Goal: Check status: Check status

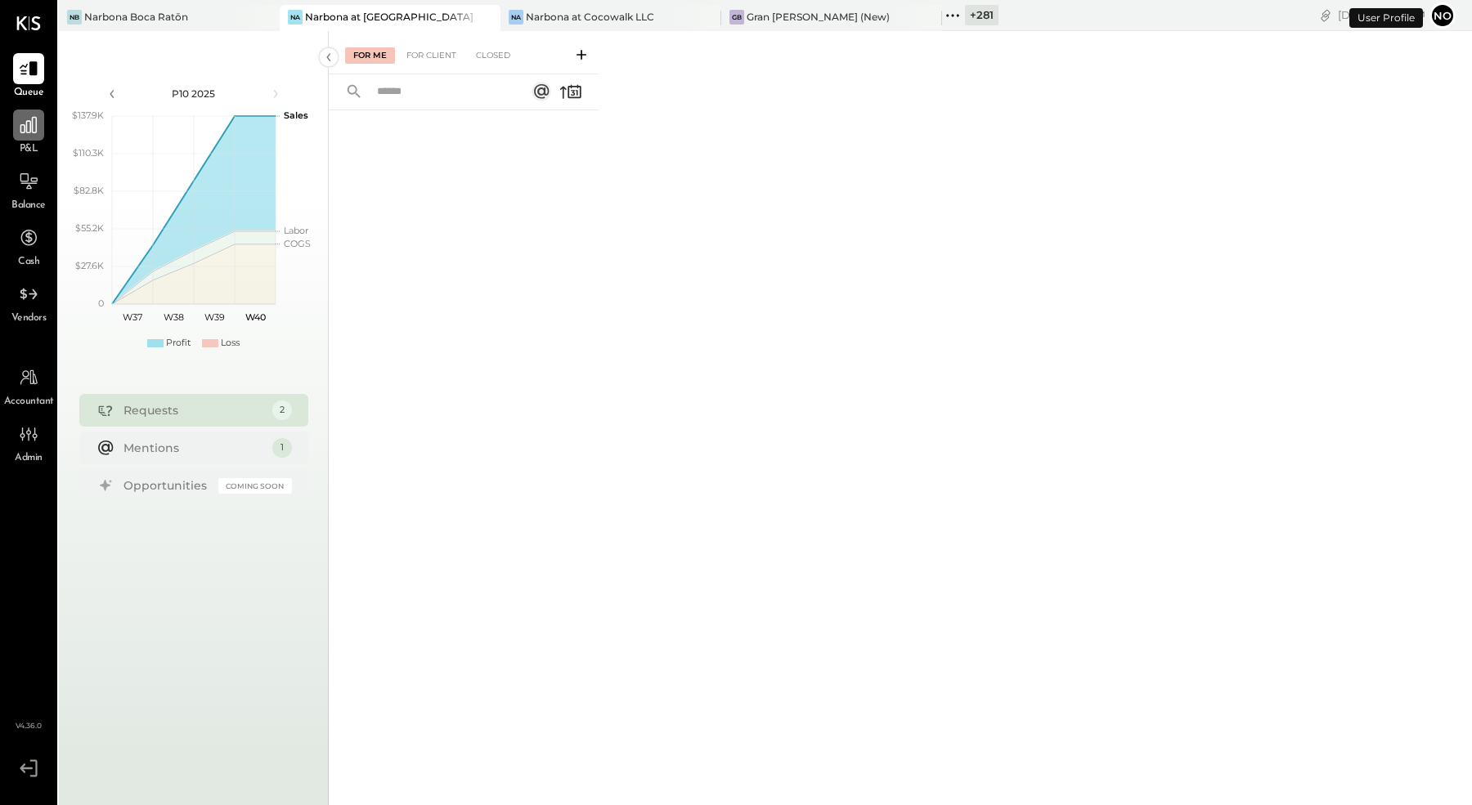
click at [26, 123] on icon at bounding box center [28, 125] width 16 height 16
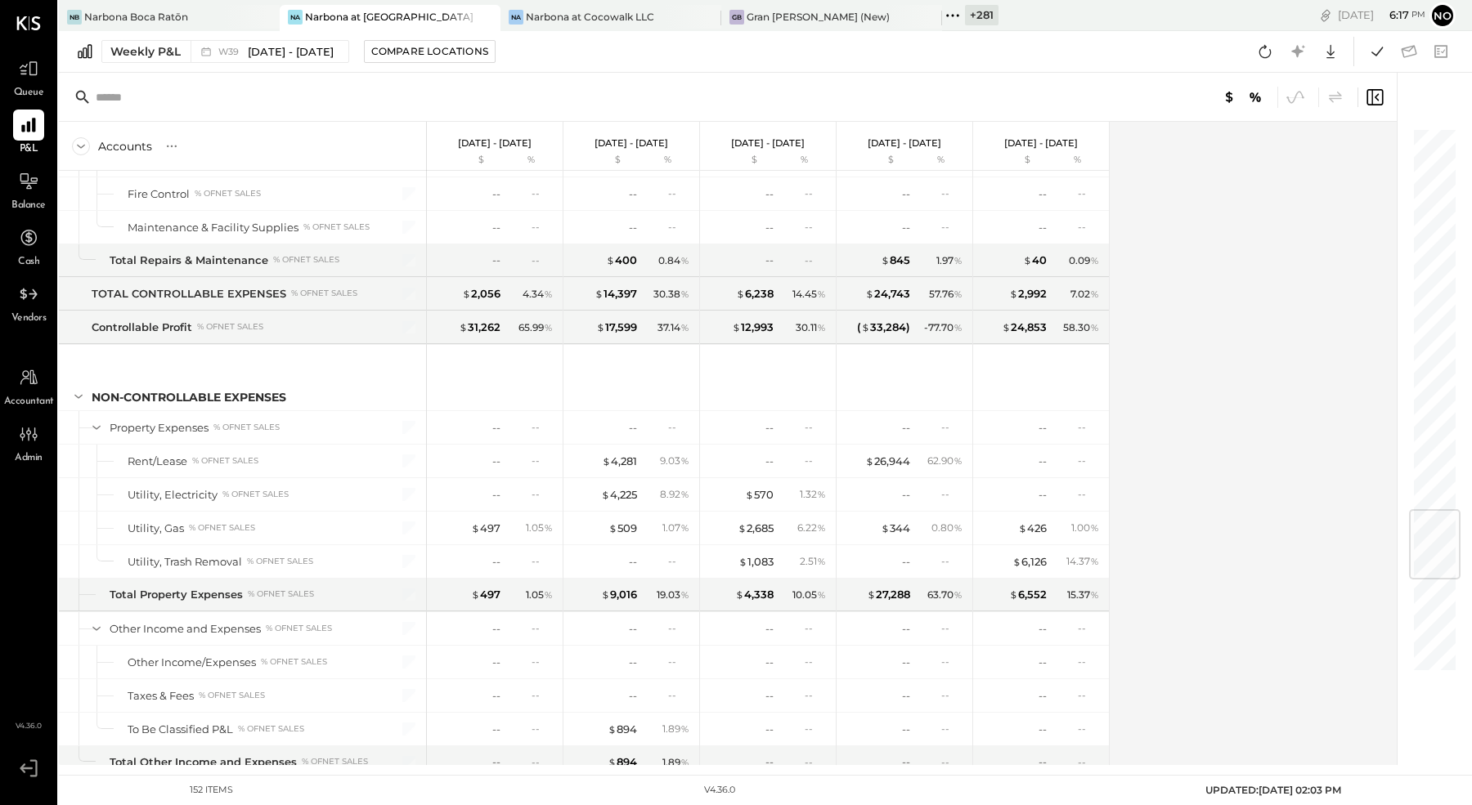
scroll to position [3222, 0]
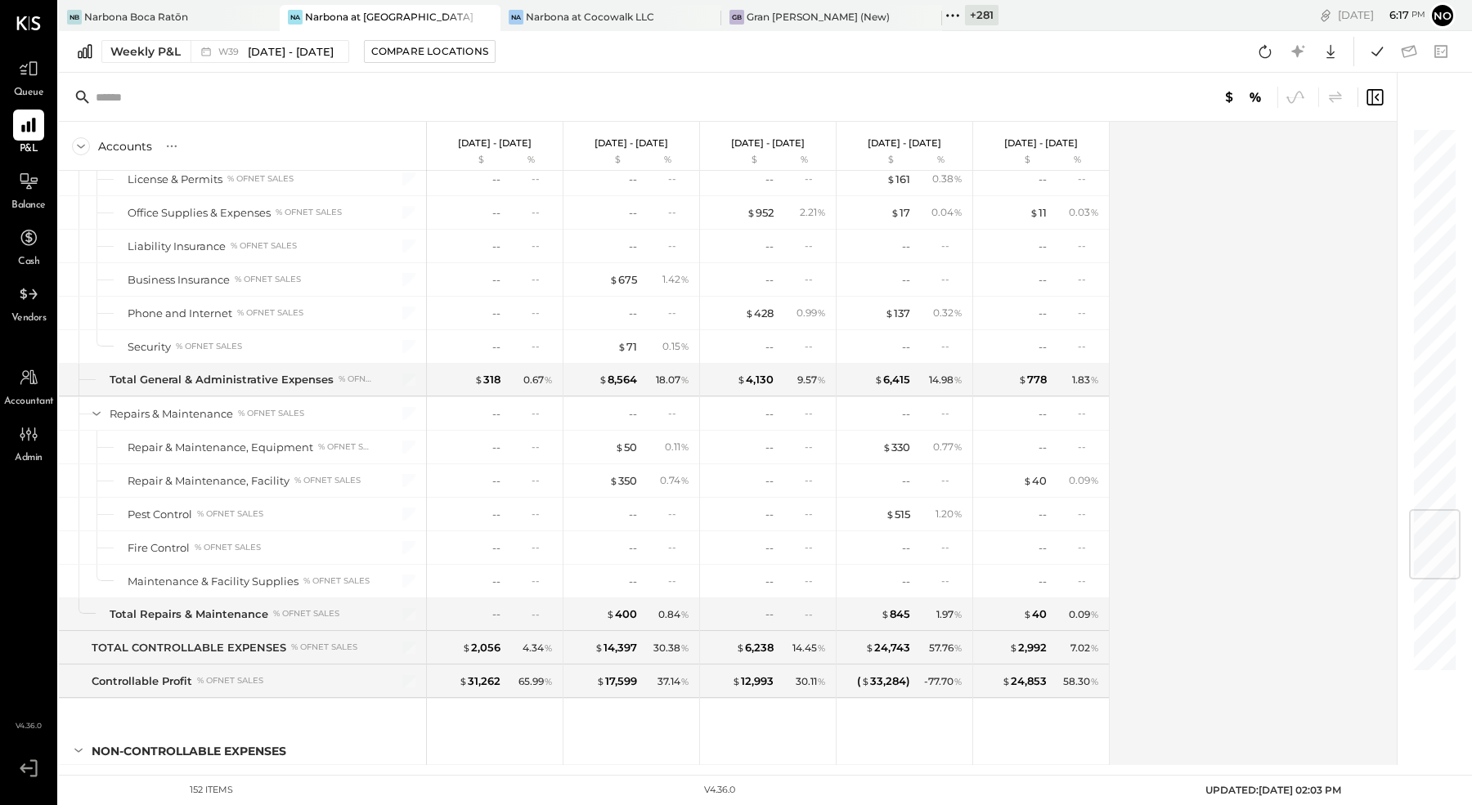
click at [949, 12] on icon at bounding box center [952, 15] width 21 height 21
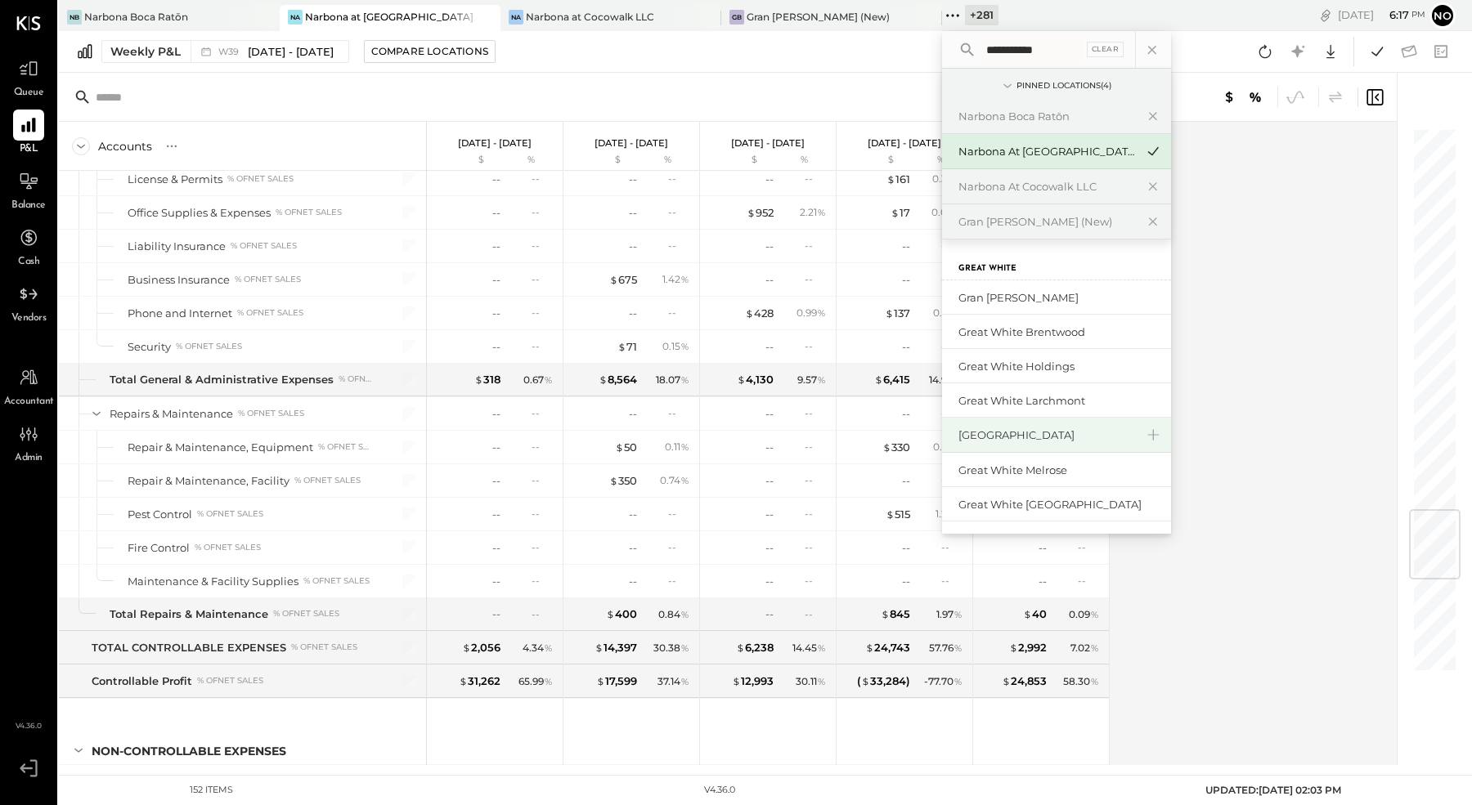
scroll to position [101, 0]
type input "**********"
click at [1071, 433] on div "[GEOGRAPHIC_DATA]" at bounding box center [1046, 437] width 177 height 16
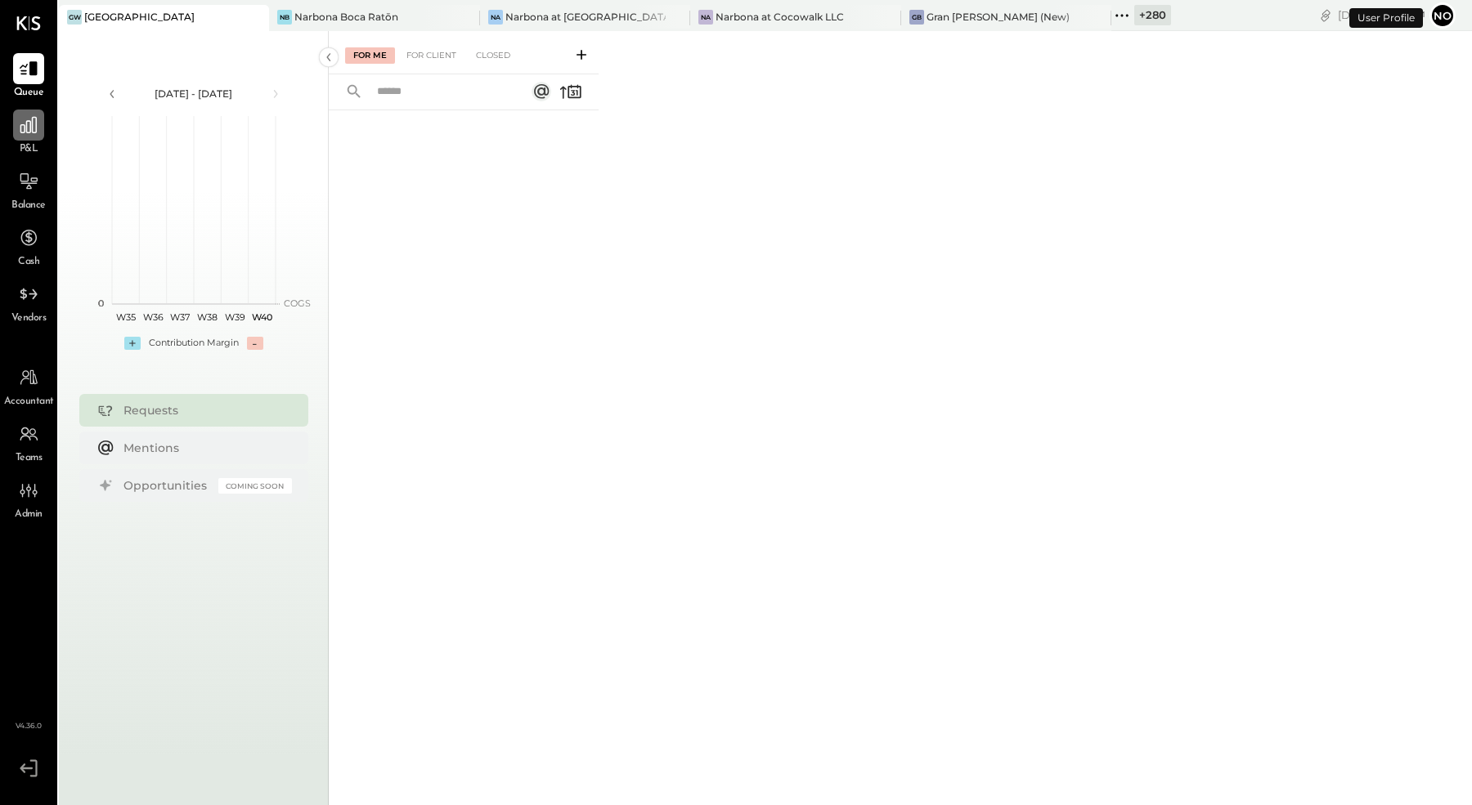
click at [28, 120] on icon at bounding box center [28, 124] width 21 height 21
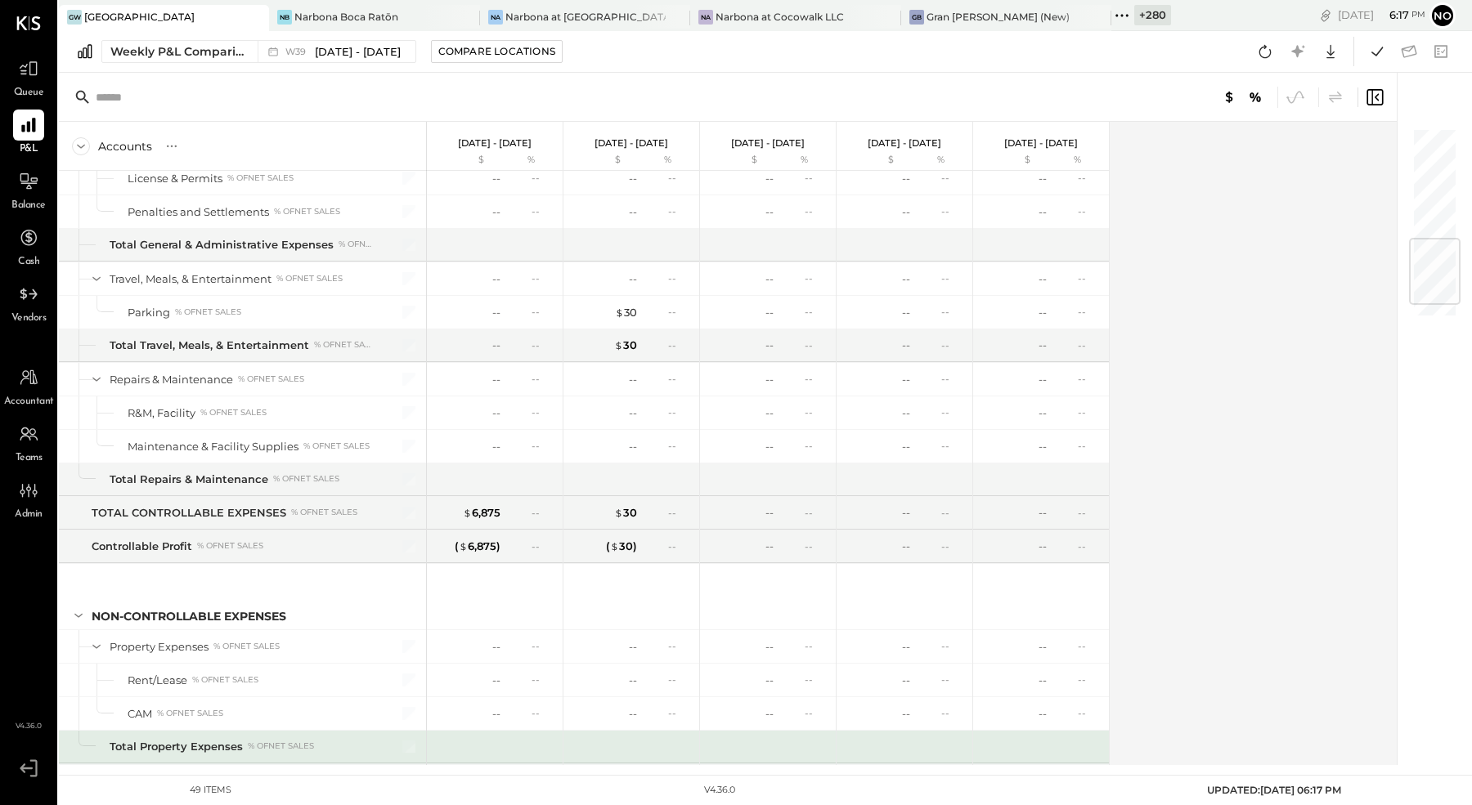
scroll to position [1070, 0]
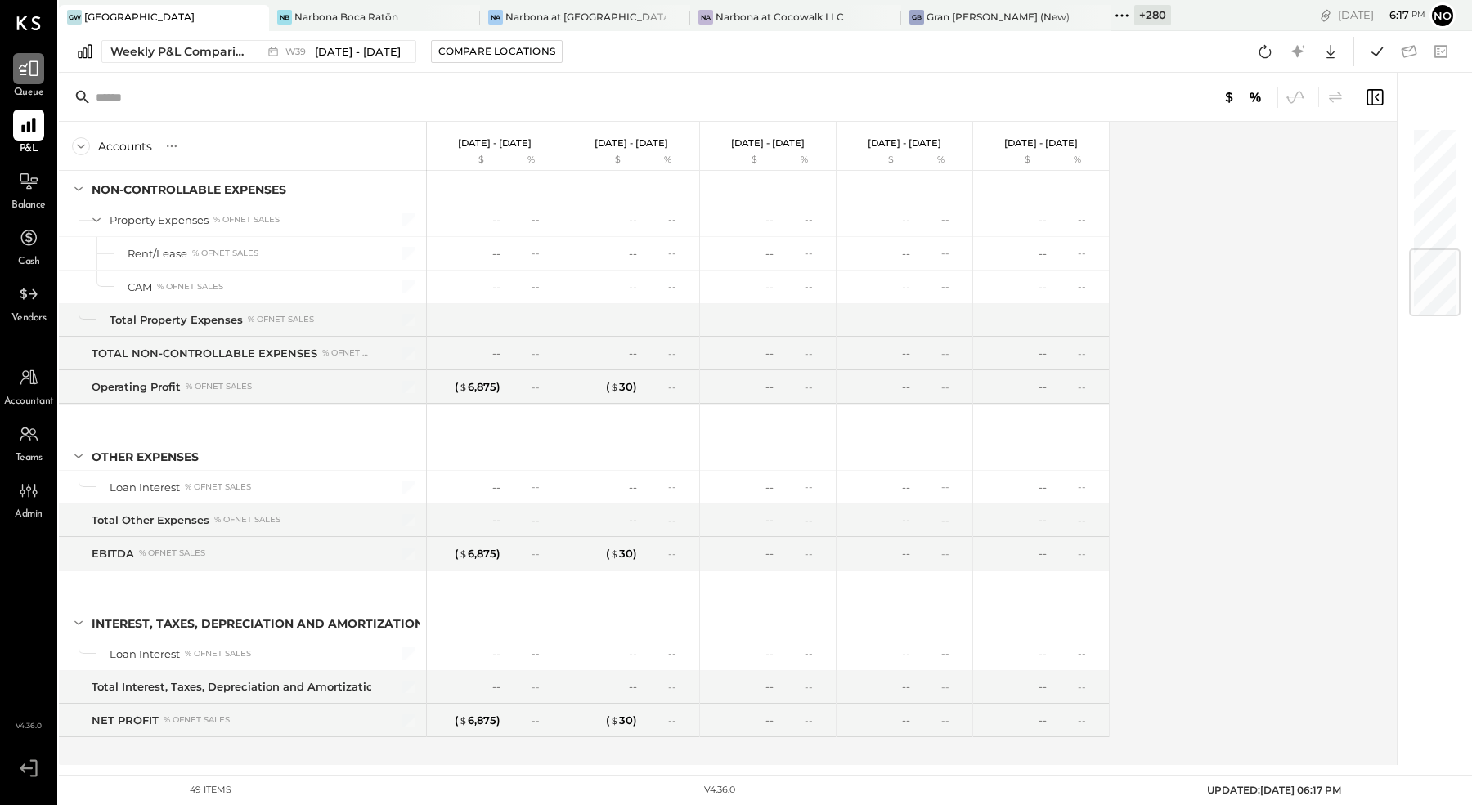
click at [22, 65] on icon at bounding box center [28, 68] width 21 height 21
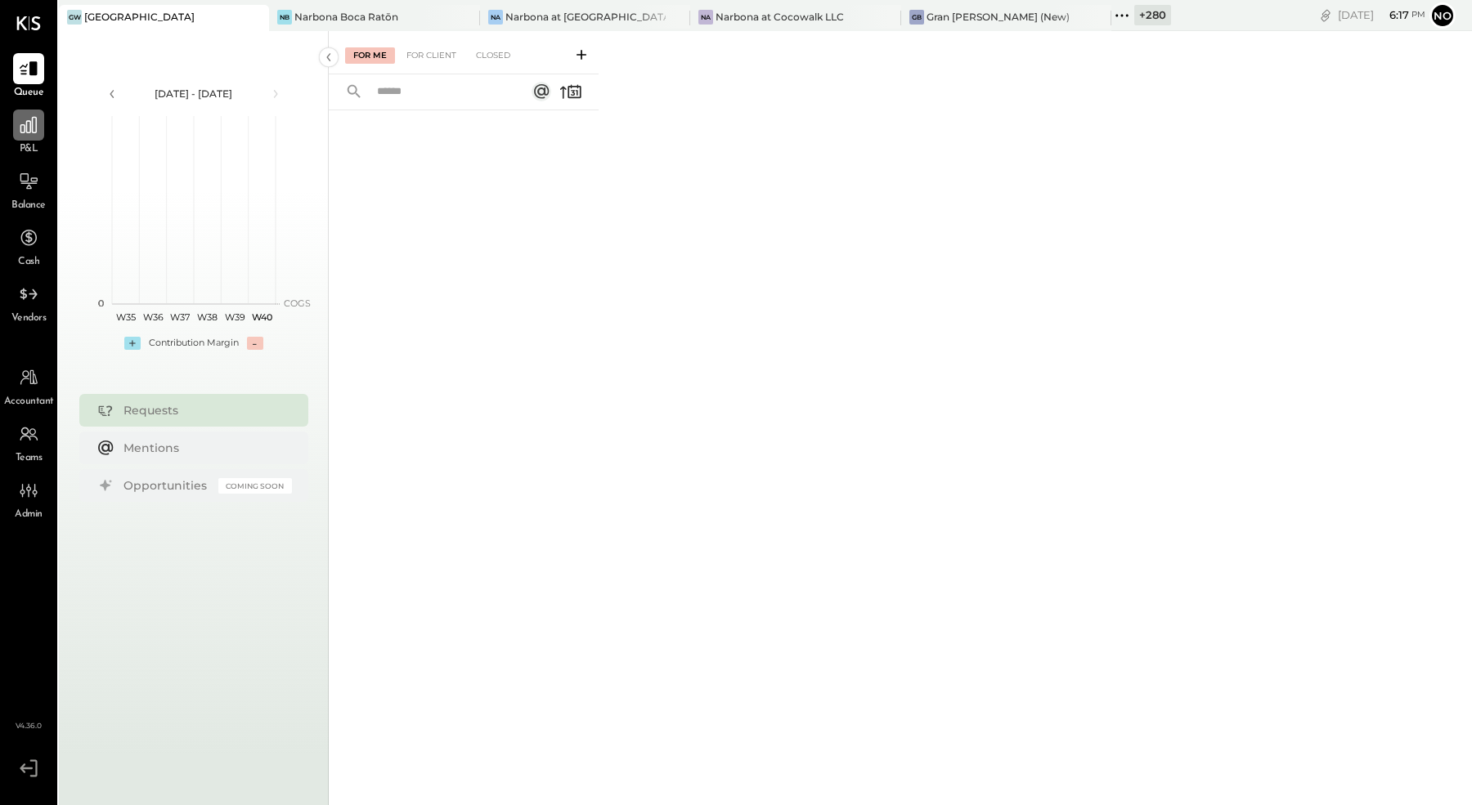
click at [21, 134] on icon at bounding box center [28, 124] width 21 height 21
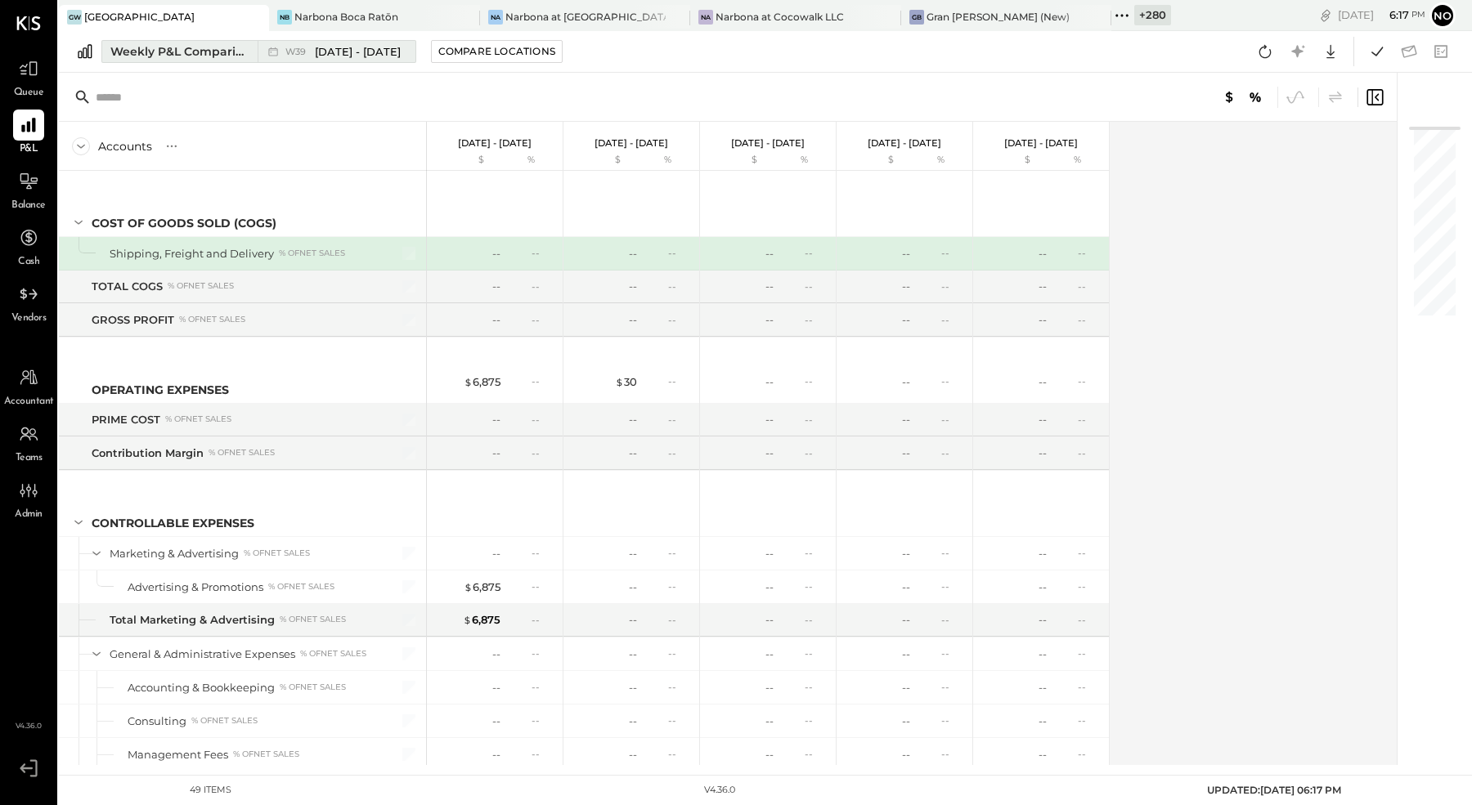
click at [194, 60] on button "Weekly P&L Comparison W39 [DATE] - [DATE]" at bounding box center [258, 51] width 315 height 23
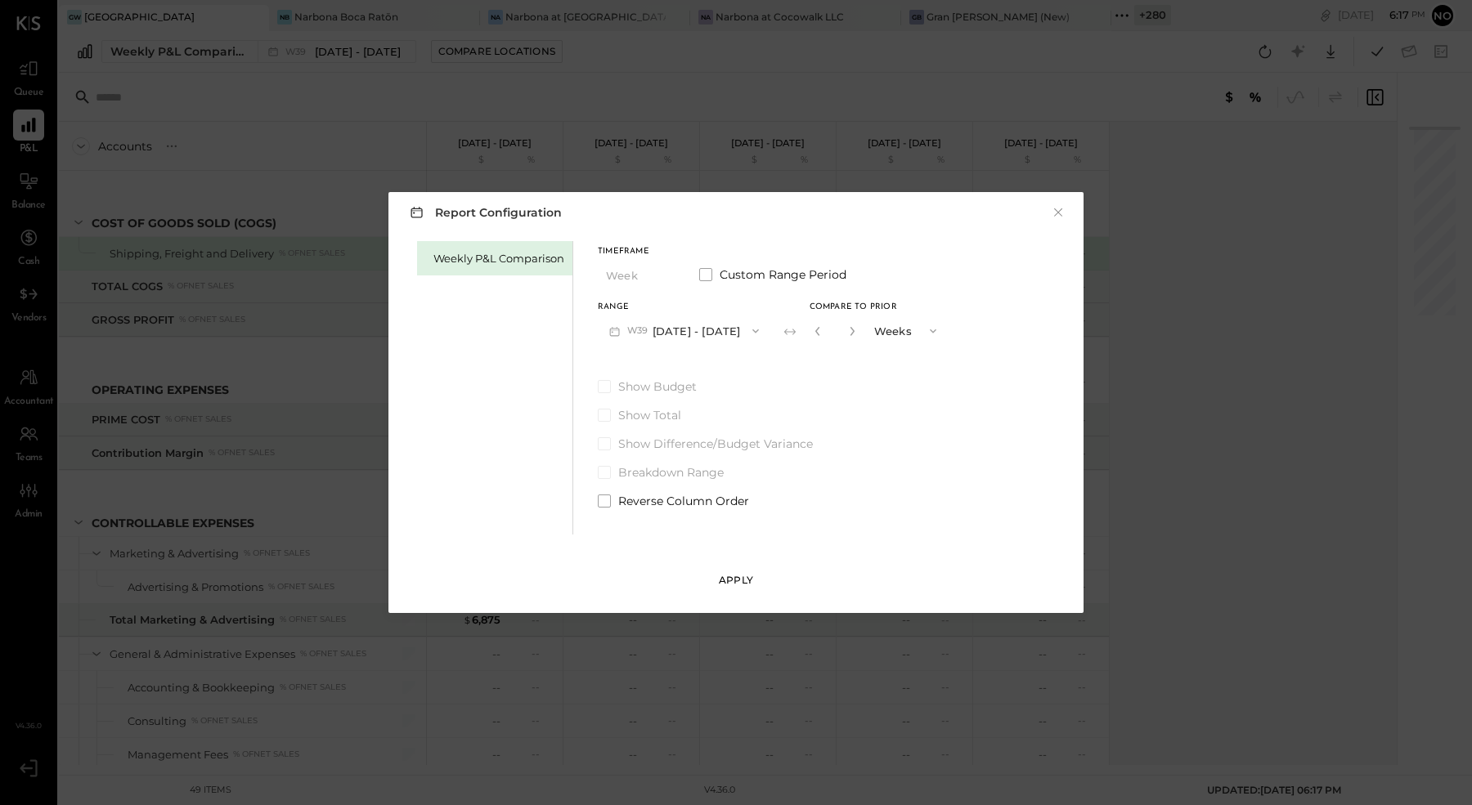
click at [720, 586] on button "Apply" at bounding box center [736, 580] width 82 height 26
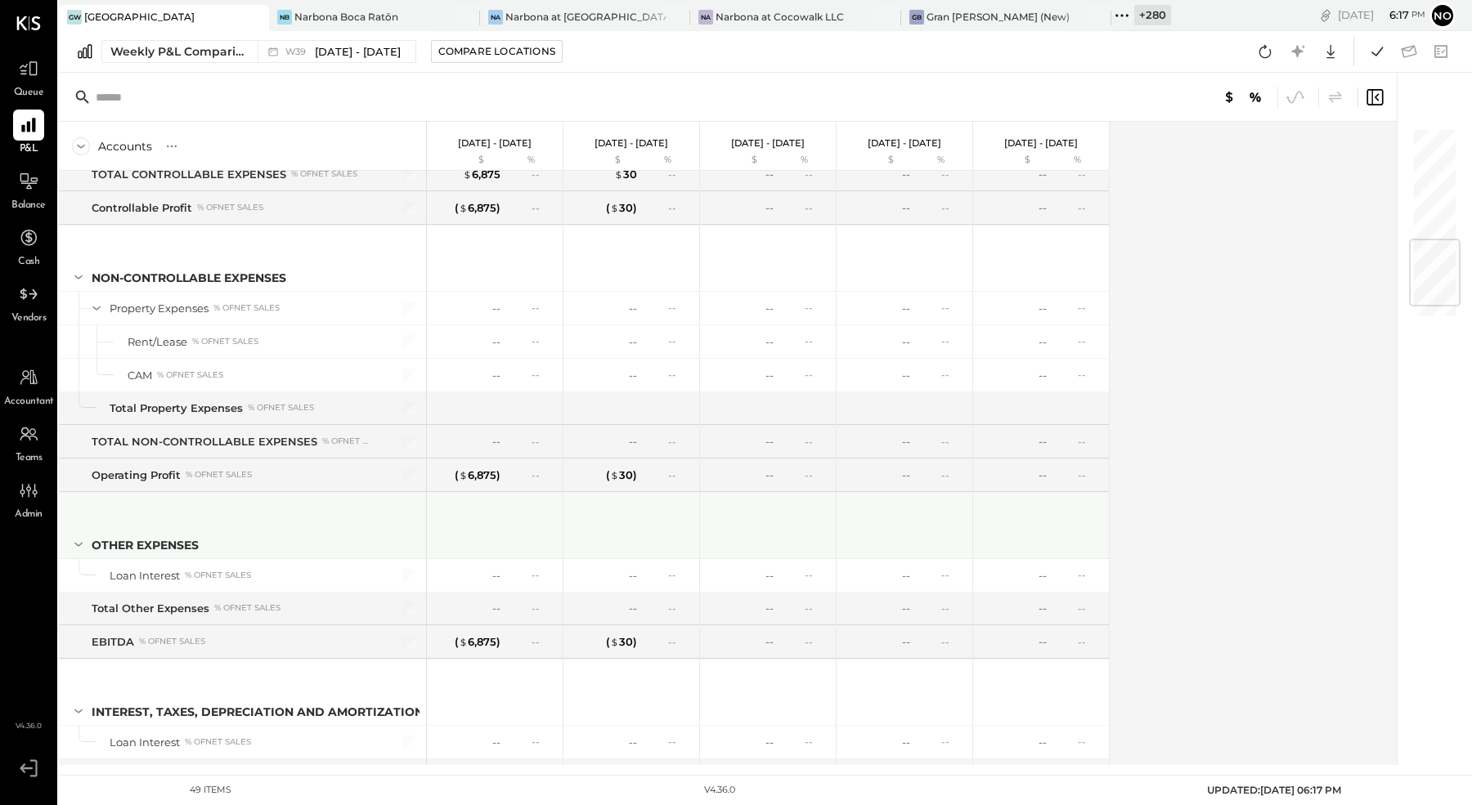
scroll to position [1070, 0]
